Goal: Task Accomplishment & Management: Complete application form

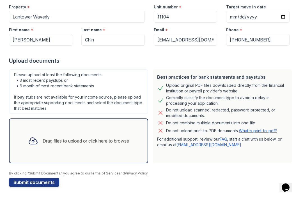
click at [112, 139] on div "Drag files to upload or click here to browse" at bounding box center [86, 141] width 86 height 7
click at [107, 146] on div "Drag files to upload or click here to browse" at bounding box center [79, 140] width 110 height 19
click at [101, 141] on div "Drag files to upload or click here to browse" at bounding box center [86, 141] width 86 height 7
click at [111, 144] on div "Drag files to upload or click here to browse" at bounding box center [86, 141] width 86 height 7
click at [88, 140] on div "Drag files to upload or click here to browse" at bounding box center [86, 141] width 86 height 7
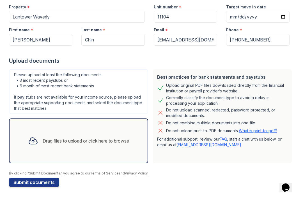
click at [104, 154] on div "Drag files to upload or click here to browse" at bounding box center [78, 141] width 139 height 45
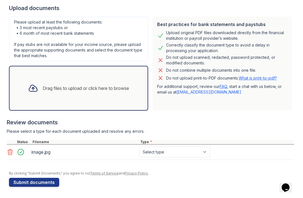
scroll to position [110, 0]
click at [202, 153] on select "Select type Paystub Bank Statement Offer Letter Tax Documents Benefit Award Let…" at bounding box center [174, 152] width 71 height 11
click at [46, 152] on div "image.jpg" at bounding box center [83, 152] width 105 height 9
click at [46, 154] on div "image.jpg" at bounding box center [83, 152] width 105 height 9
click at [43, 154] on div "image.jpg" at bounding box center [83, 152] width 105 height 9
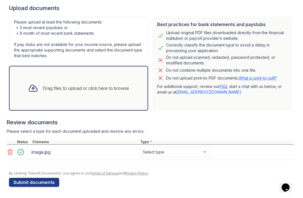
click at [22, 155] on div at bounding box center [23, 152] width 16 height 8
click at [25, 152] on div at bounding box center [23, 152] width 16 height 8
click at [45, 156] on div "image.jpg" at bounding box center [83, 152] width 105 height 9
click at [47, 155] on div "image.jpg" at bounding box center [83, 152] width 105 height 9
click at [46, 155] on div "image.jpg" at bounding box center [83, 152] width 105 height 9
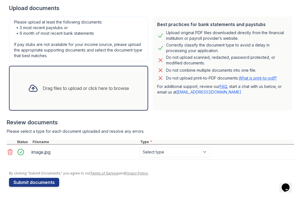
click at [118, 91] on div "Drag files to upload or click here to browse" at bounding box center [86, 88] width 86 height 7
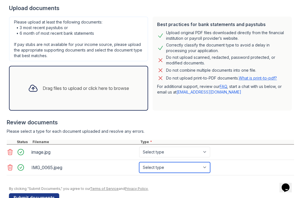
click at [206, 170] on select "Select type Paystub Bank Statement Offer Letter Tax Documents Benefit Award Let…" at bounding box center [174, 167] width 71 height 11
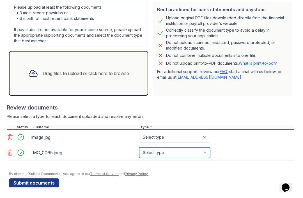
scroll to position [124, 0]
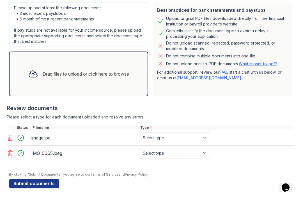
click at [12, 153] on icon at bounding box center [10, 154] width 5 height 6
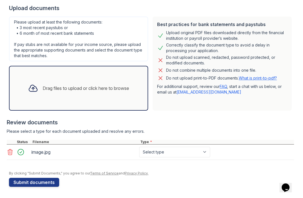
scroll to position [110, 0]
click at [205, 154] on select "Select type Paystub Bank Statement Offer Letter Tax Documents Benefit Award Let…" at bounding box center [174, 152] width 71 height 11
click at [90, 90] on div "Drag files to upload or click here to browse" at bounding box center [86, 88] width 86 height 7
click at [100, 89] on div "Drag files to upload or click here to browse" at bounding box center [86, 88] width 86 height 7
click at [208, 152] on select "Select type Paystub Bank Statement Offer Letter Tax Documents Benefit Award Let…" at bounding box center [174, 152] width 71 height 11
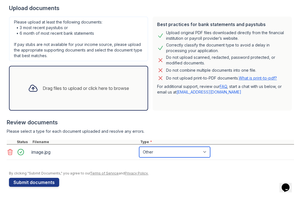
click at [204, 153] on select "Select type Paystub Bank Statement Offer Letter Tax Documents Benefit Award Let…" at bounding box center [174, 152] width 71 height 11
click at [204, 154] on select "Select type Paystub Bank Statement Offer Letter Tax Documents Benefit Award Let…" at bounding box center [174, 152] width 71 height 11
select select "other"
click at [39, 181] on button "Submit documents" at bounding box center [34, 182] width 50 height 9
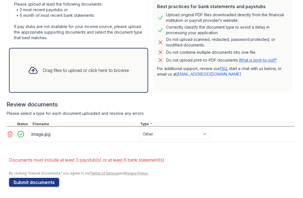
scroll to position [144, 0]
click at [198, 138] on select "Paystub Bank Statement Offer Letter Tax Documents Benefit Award Letter Investme…" at bounding box center [174, 134] width 71 height 11
click at [204, 135] on select "Paystub Bank Statement Offer Letter Tax Documents Benefit Award Letter Investme…" at bounding box center [174, 134] width 71 height 11
select select "paystub"
click at [41, 183] on button "Submit documents" at bounding box center [34, 182] width 50 height 9
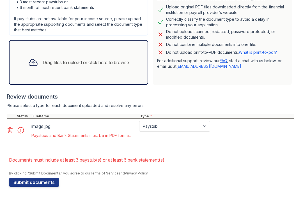
scroll to position [152, 0]
click at [13, 130] on icon at bounding box center [10, 130] width 7 height 7
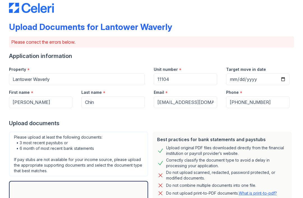
scroll to position [11, 0]
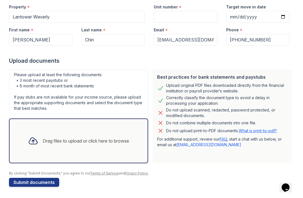
scroll to position [57, 0]
